Goal: Find specific page/section: Find specific page/section

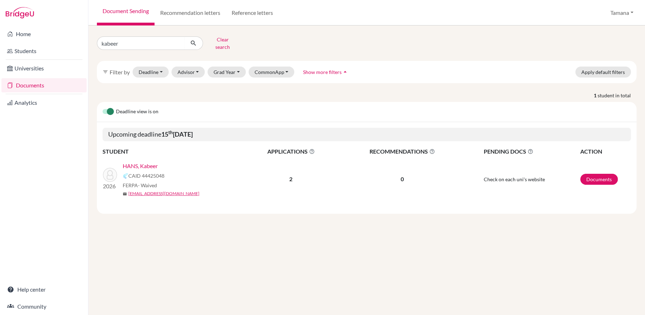
click at [148, 162] on link "HANS, Kabeer" at bounding box center [140, 166] width 35 height 8
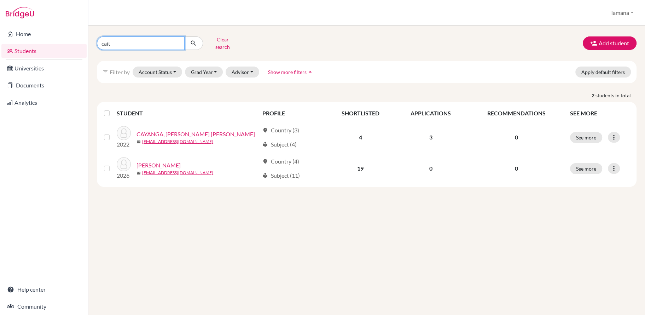
click at [155, 46] on input "cait" at bounding box center [141, 42] width 88 height 13
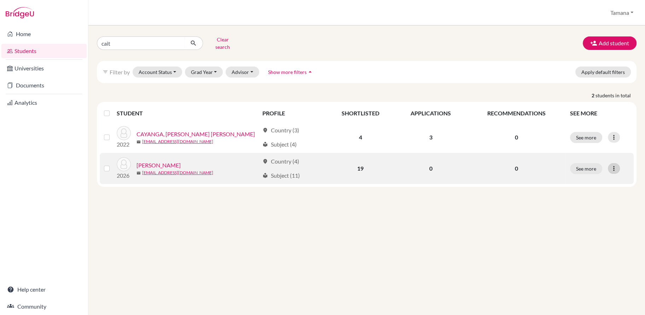
click at [615, 165] on icon at bounding box center [613, 168] width 7 height 7
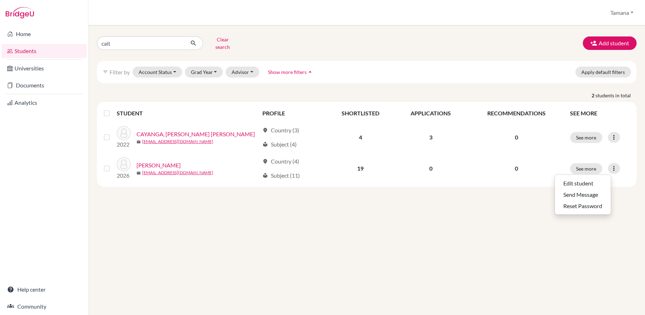
click at [627, 197] on div "cait Clear search Add student filter_list Filter by Account Status Active accou…" at bounding box center [366, 169] width 556 height 289
